Goal: Check status: Check status

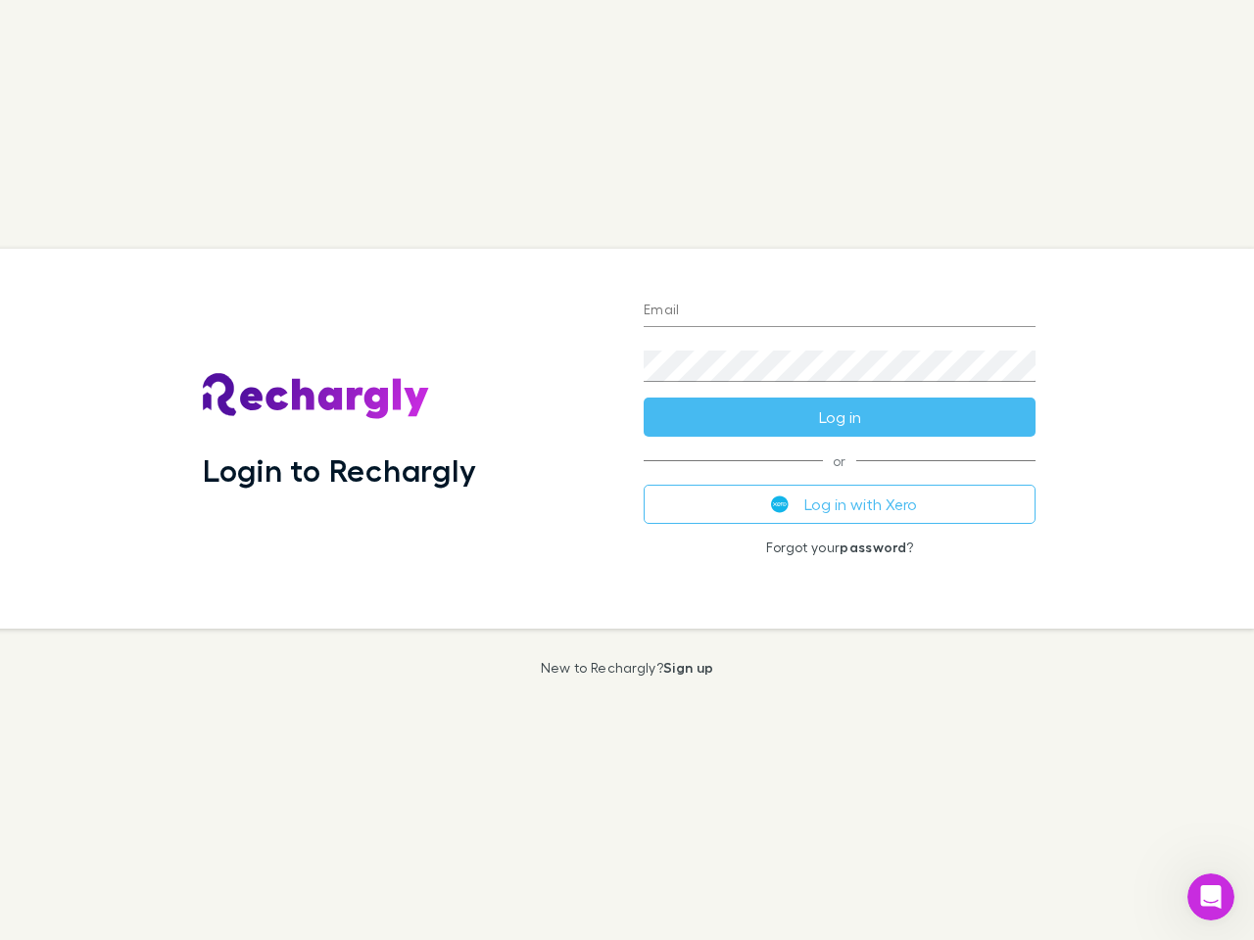
click at [627, 470] on div "Login to Rechargly" at bounding box center [407, 439] width 441 height 380
click at [839, 311] on input "Email" at bounding box center [840, 311] width 392 height 31
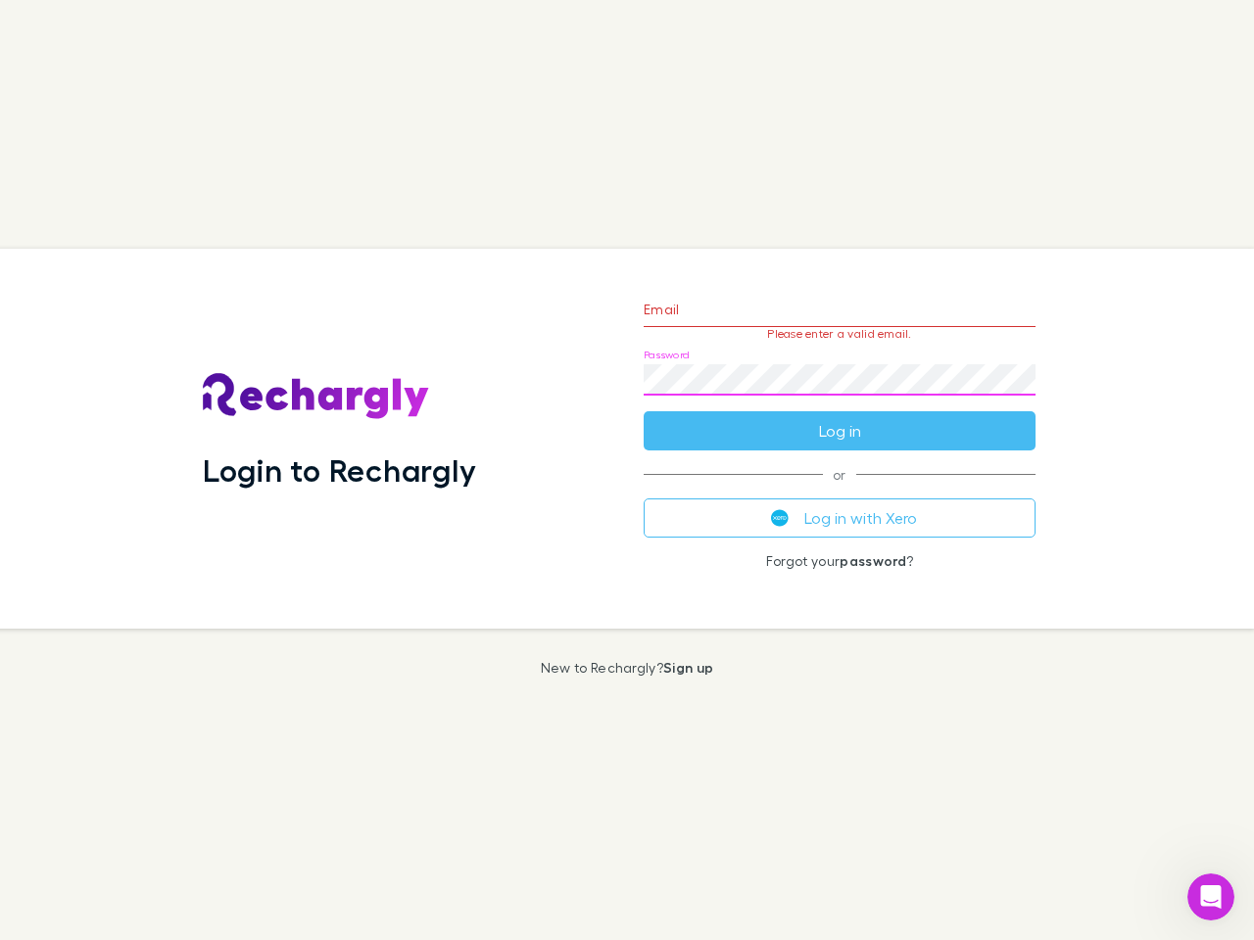
click at [839, 417] on form "Email Please enter a valid email. Password Log in" at bounding box center [840, 365] width 392 height 170
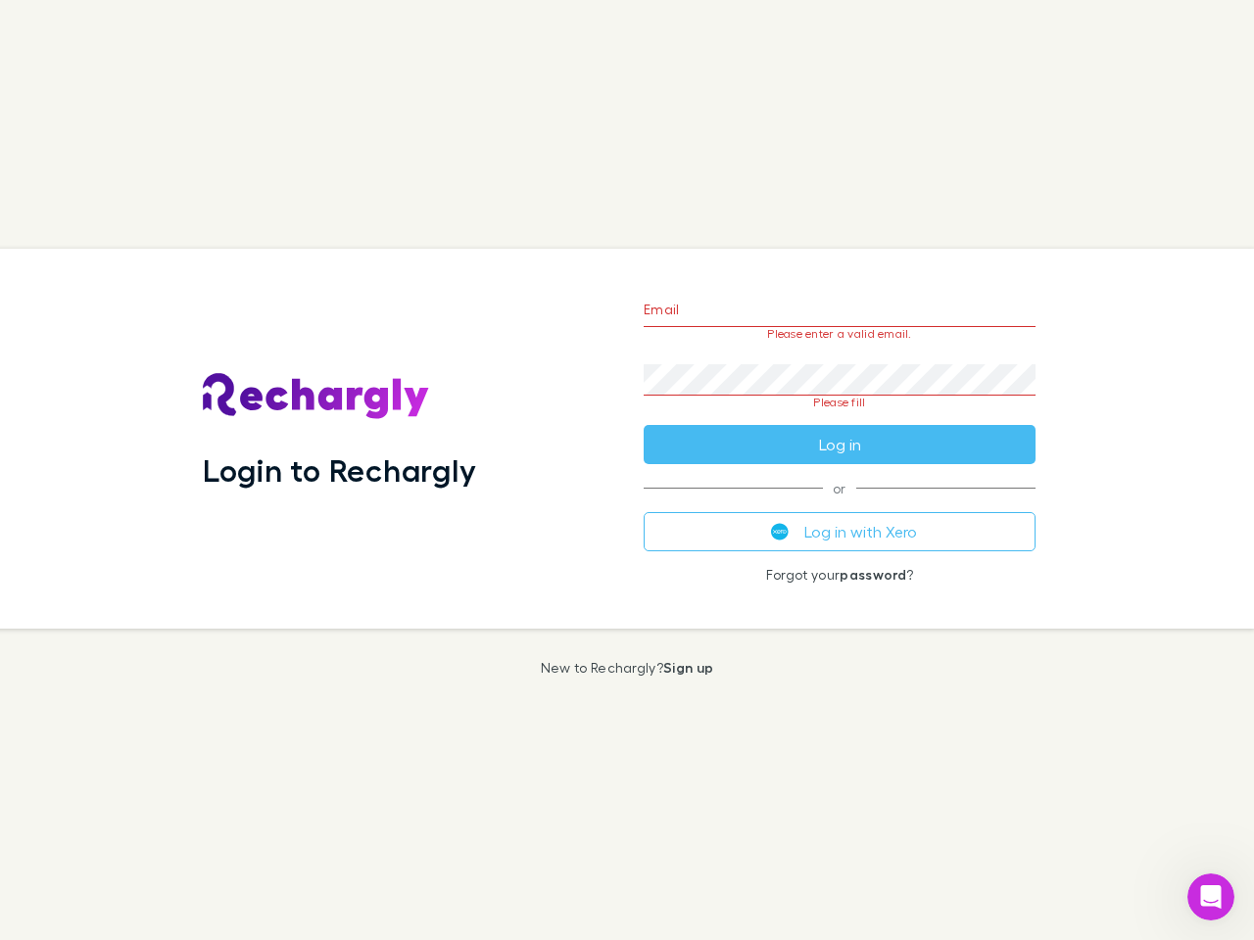
click at [839, 504] on div "Email Please enter a valid email. Password Please fill Log in or Log in with Xe…" at bounding box center [839, 439] width 423 height 380
click at [1211, 897] on icon "Open Intercom Messenger" at bounding box center [1211, 898] width 32 height 32
